Goal: Navigation & Orientation: Go to known website

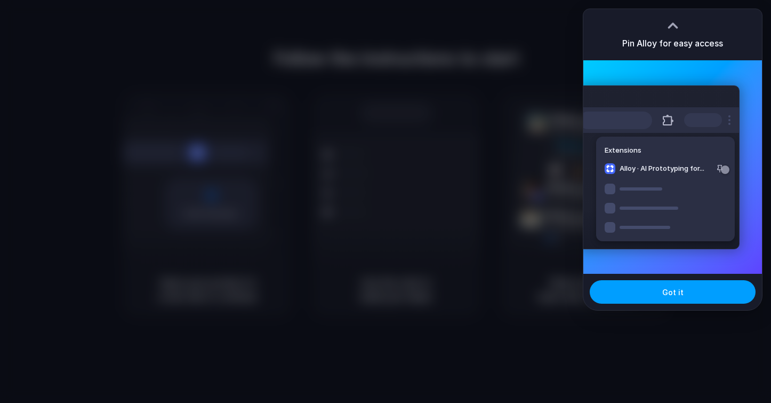
click at [679, 296] on span "Got it" at bounding box center [672, 291] width 21 height 11
